Goal: Go to known website: Access a specific website the user already knows

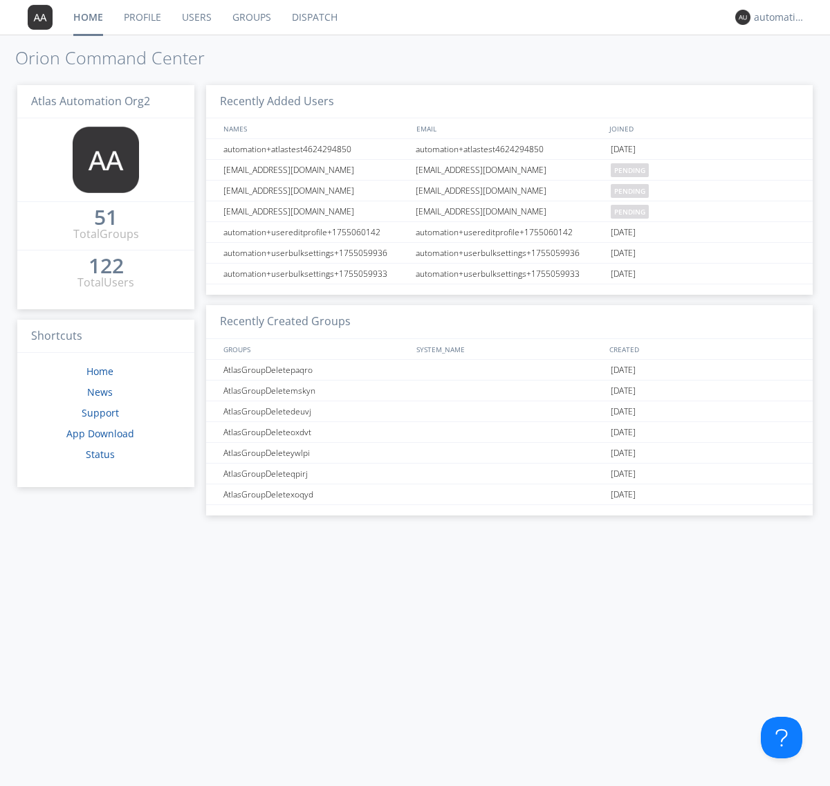
click at [313, 17] on link "Dispatch" at bounding box center [314, 17] width 66 height 35
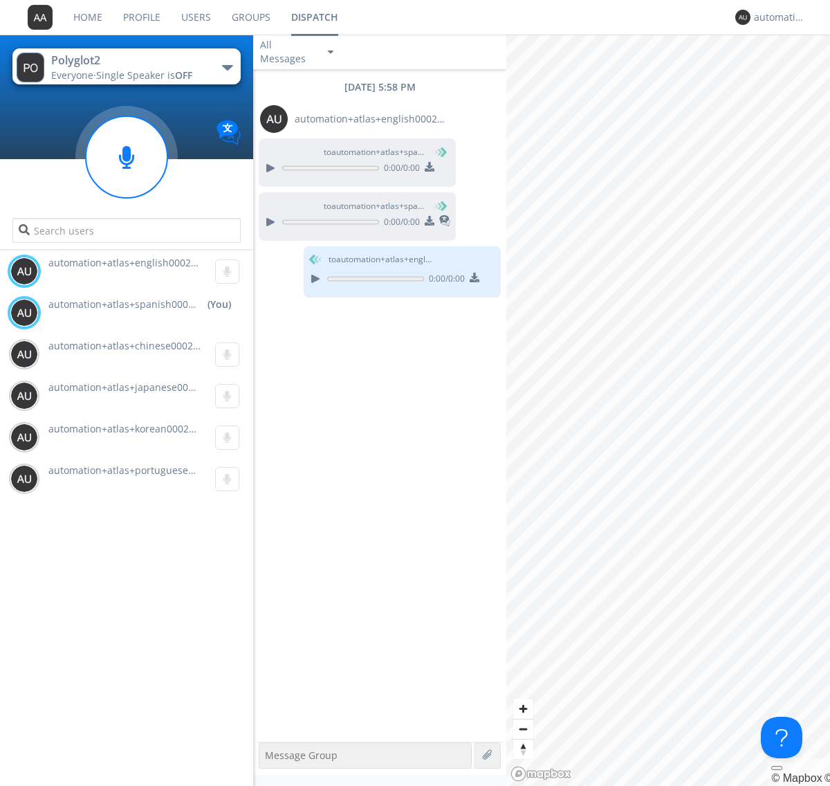
click at [227, 67] on div "button" at bounding box center [227, 68] width 11 height 6
click at [0, 0] on span "Polyglot3" at bounding box center [0, 0] width 0 height 0
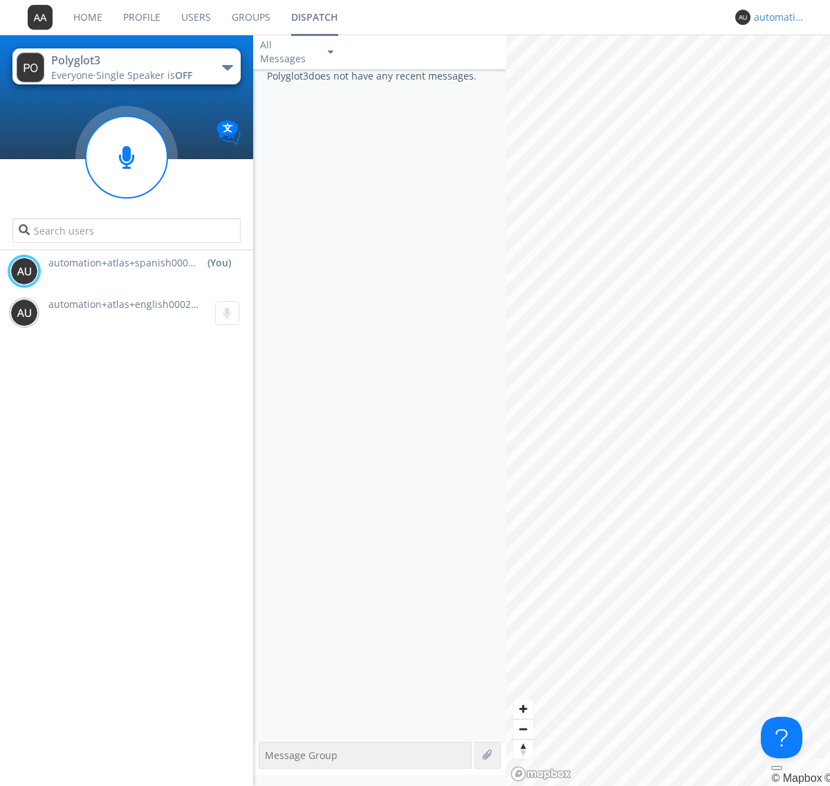
click at [776, 17] on div "automation+atlas+spanish0002+org2" at bounding box center [780, 17] width 52 height 14
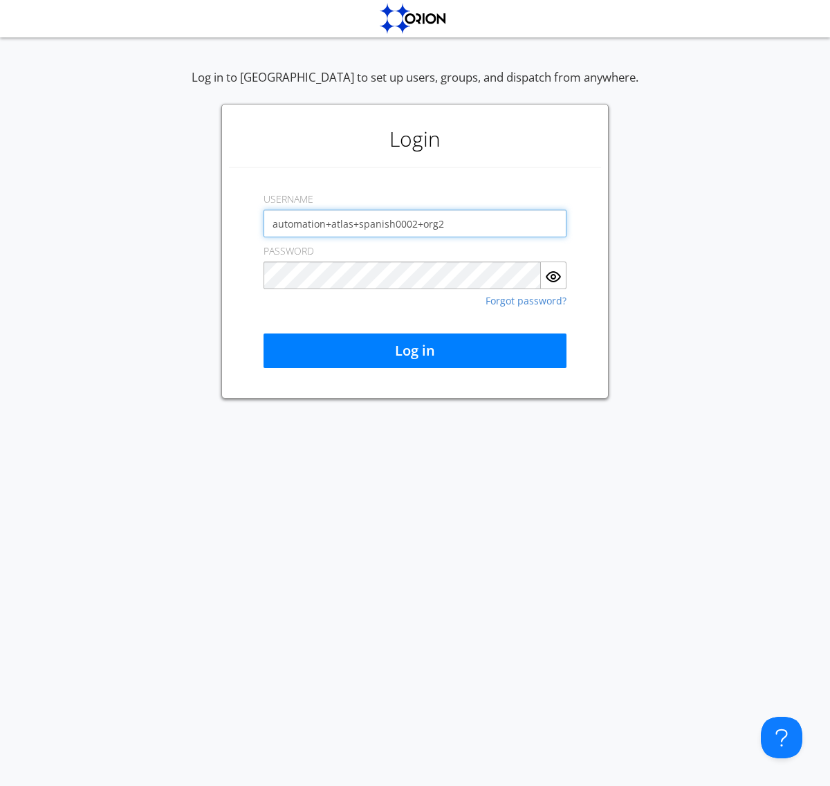
type input "automation+atlas+spanish0002+org2"
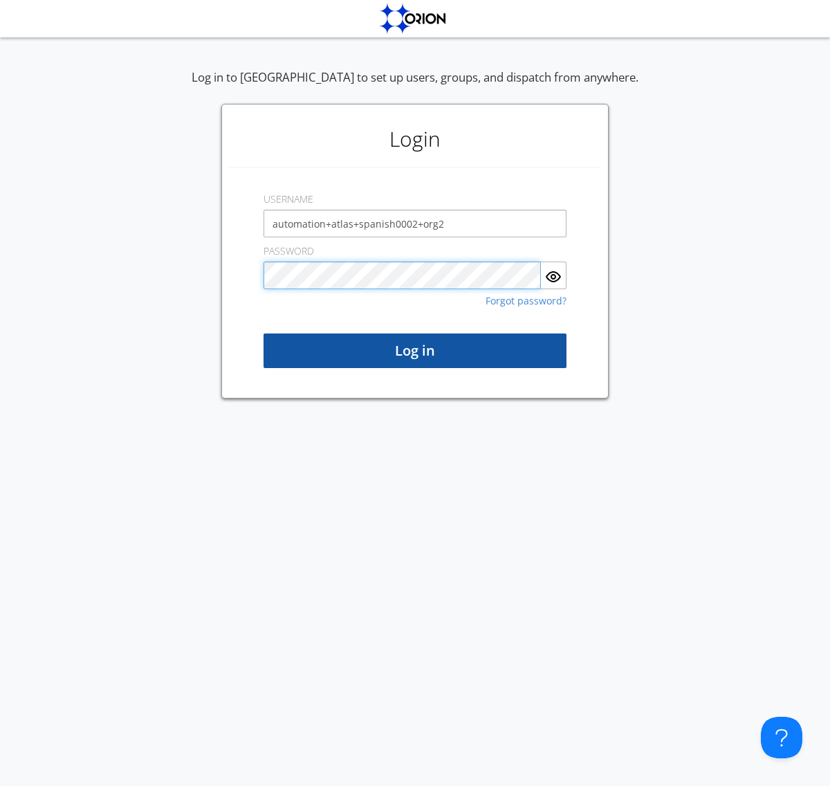
click at [415, 351] on button "Log in" at bounding box center [415, 350] width 303 height 35
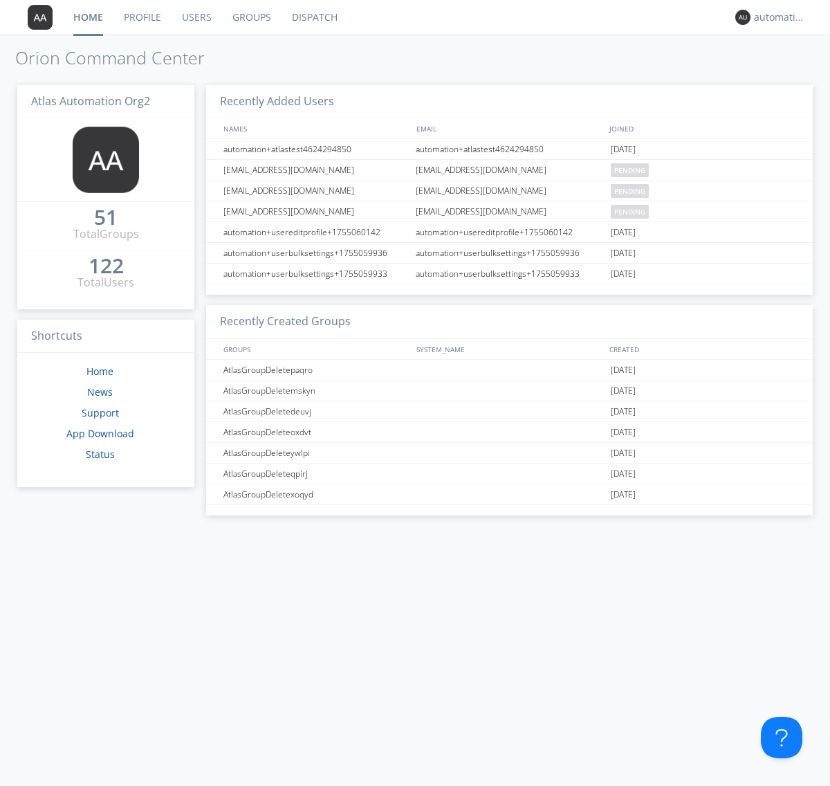
click at [313, 17] on link "Dispatch" at bounding box center [314, 17] width 66 height 35
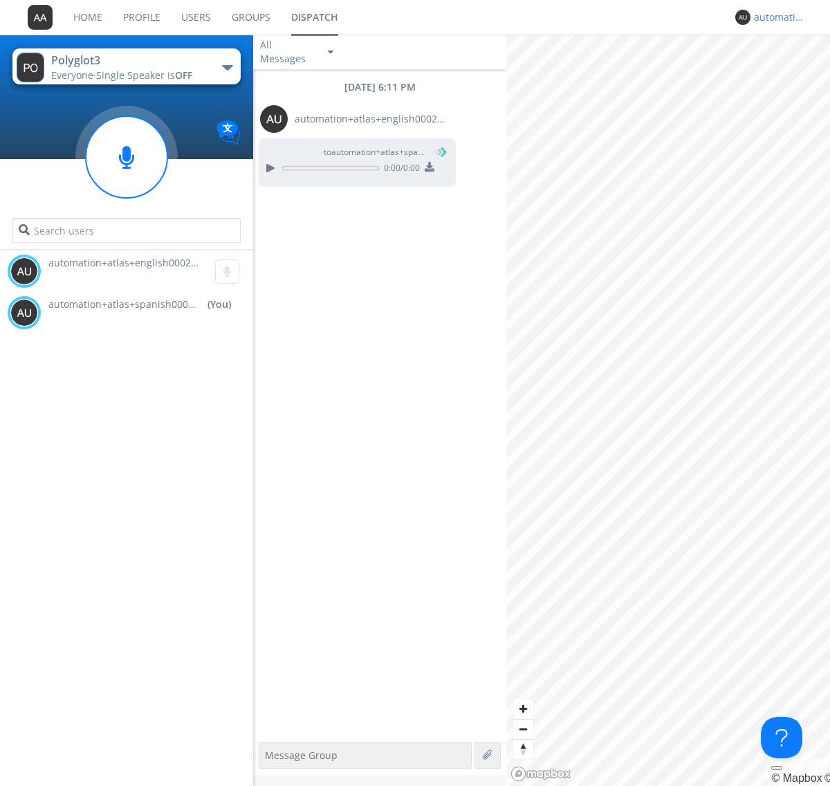
click at [776, 17] on div "automation+atlas+spanish0002+org2" at bounding box center [780, 17] width 52 height 14
